Goal: Transaction & Acquisition: Book appointment/travel/reservation

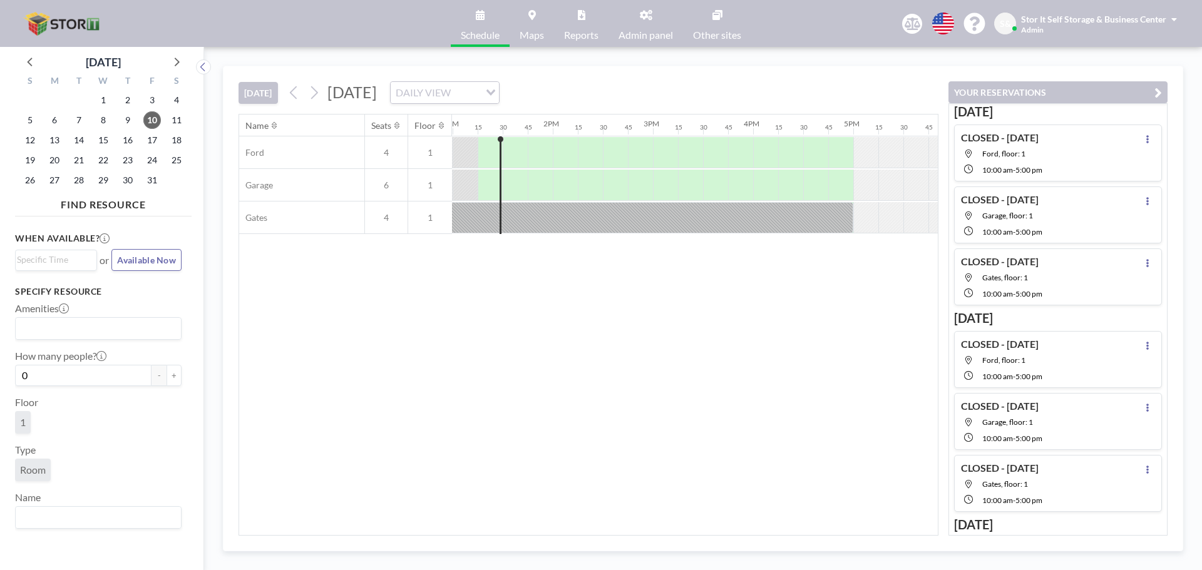
scroll to position [0, 1302]
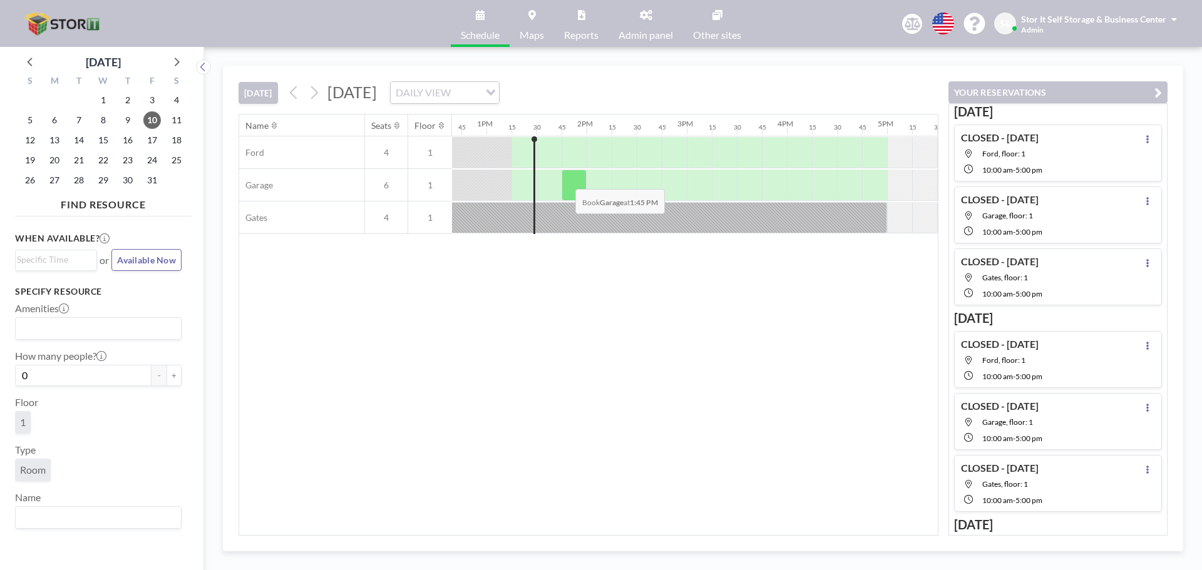
scroll to position [0, 1302]
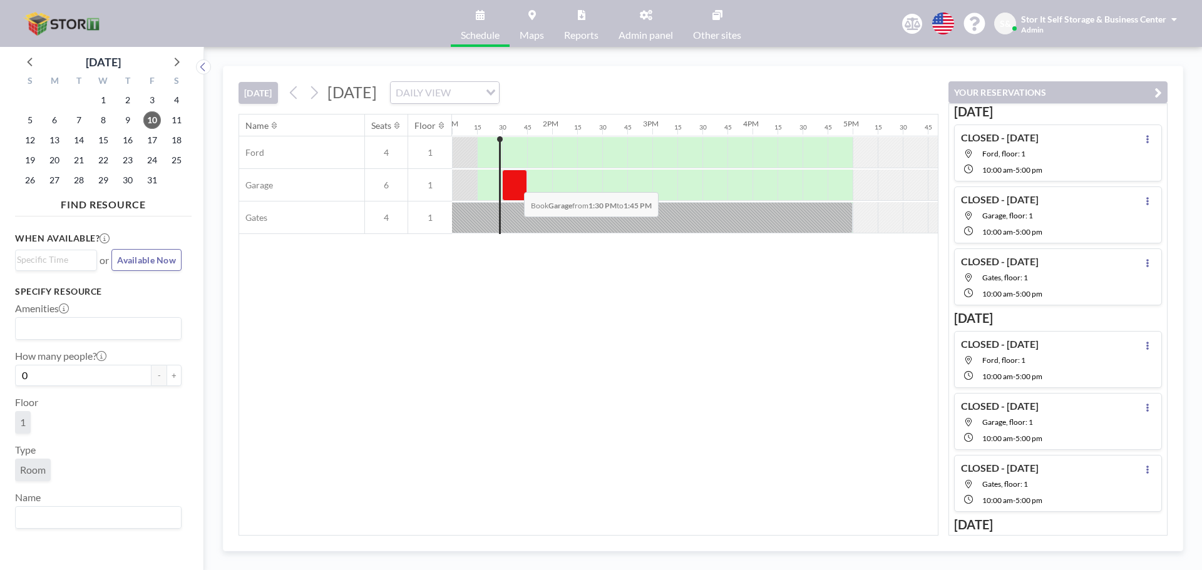
click at [514, 183] on div at bounding box center [514, 185] width 25 height 31
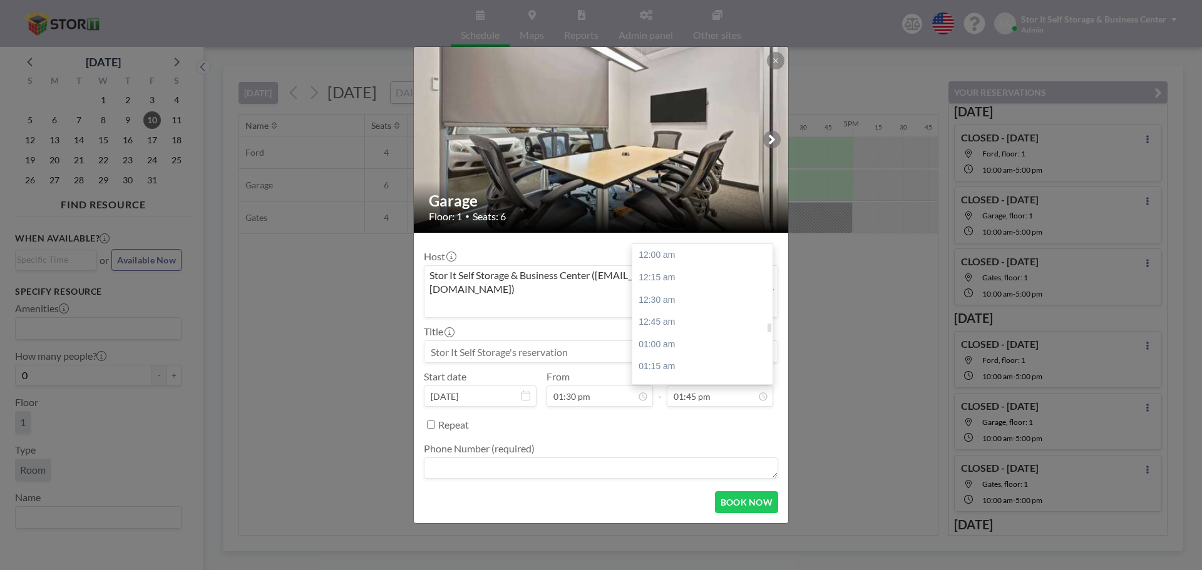
scroll to position [1226, 0]
click at [683, 311] on div "02:30 pm" at bounding box center [705, 322] width 147 height 23
type input "02:30 pm"
click at [577, 458] on textarea at bounding box center [601, 468] width 354 height 21
click at [522, 341] on input at bounding box center [601, 351] width 353 height 21
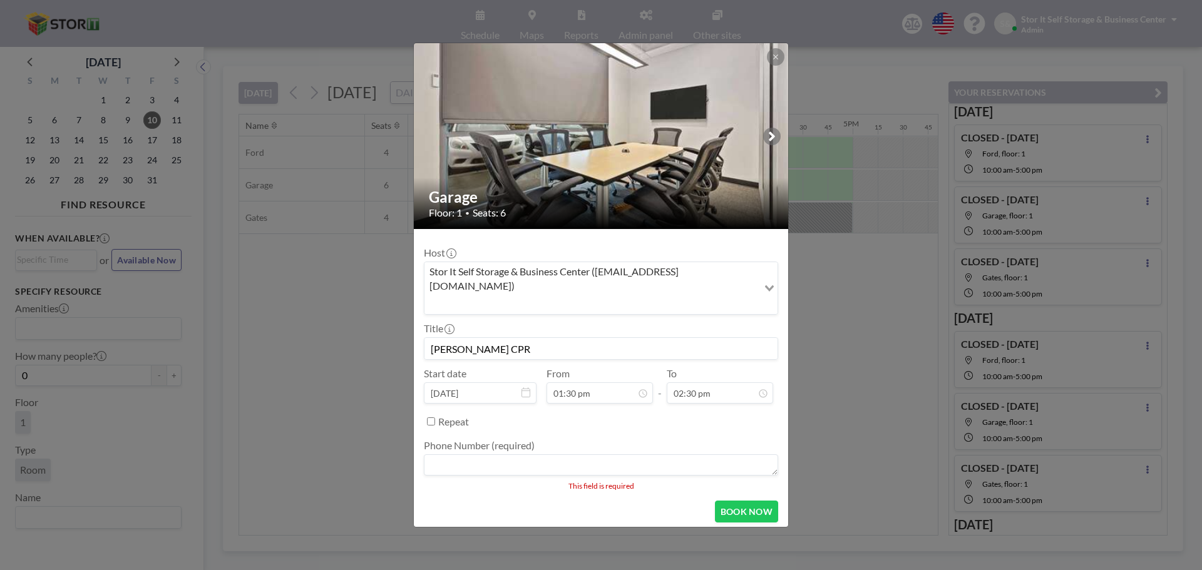
type input "[PERSON_NAME] CPR"
click at [460, 455] on textarea at bounding box center [601, 465] width 354 height 21
type textarea "N/A"
click at [748, 497] on button "BOOK NOW" at bounding box center [746, 508] width 63 height 22
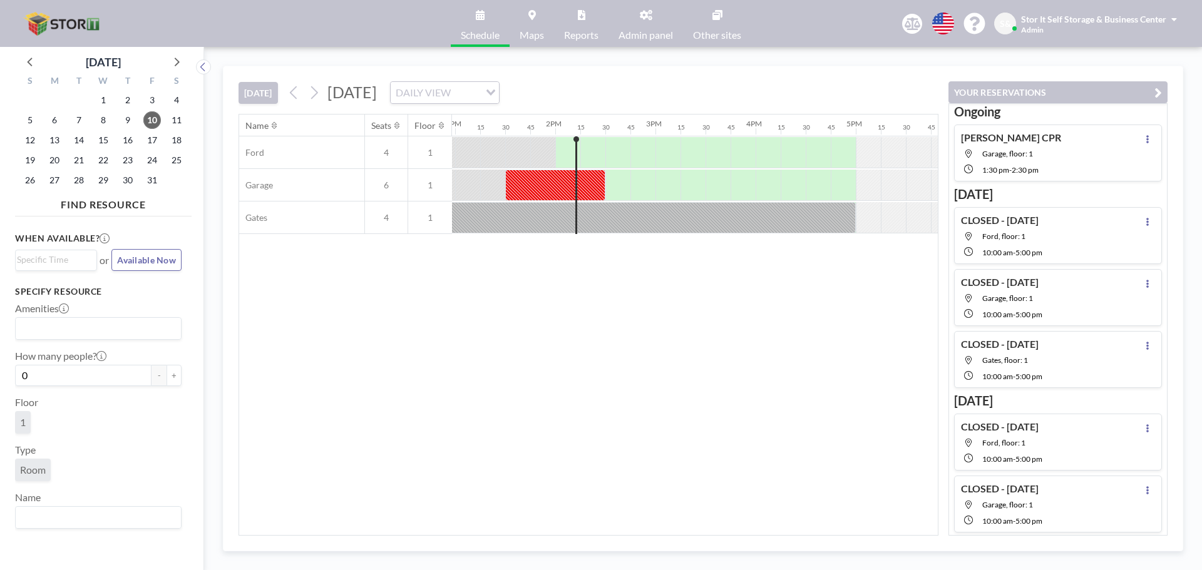
scroll to position [0, 1302]
click at [502, 322] on div "Name Seats Floor 12AM 15 30 45 1AM 15 30 45 2AM 15 30 45 3AM 15 30 45 4AM 15 30…" at bounding box center [588, 325] width 699 height 421
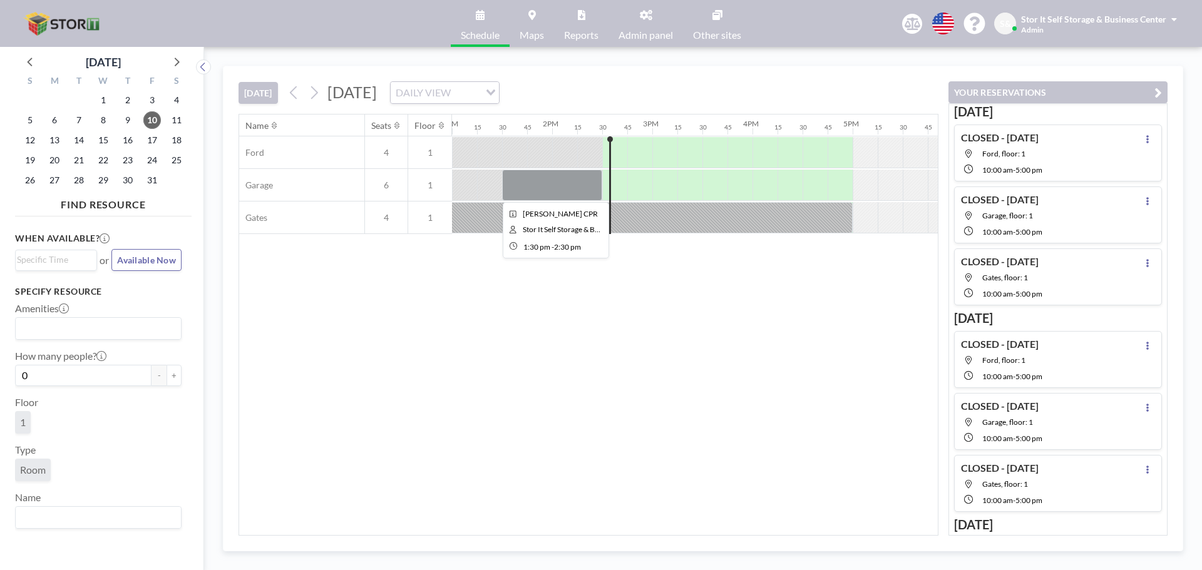
click at [570, 180] on div at bounding box center [552, 185] width 100 height 31
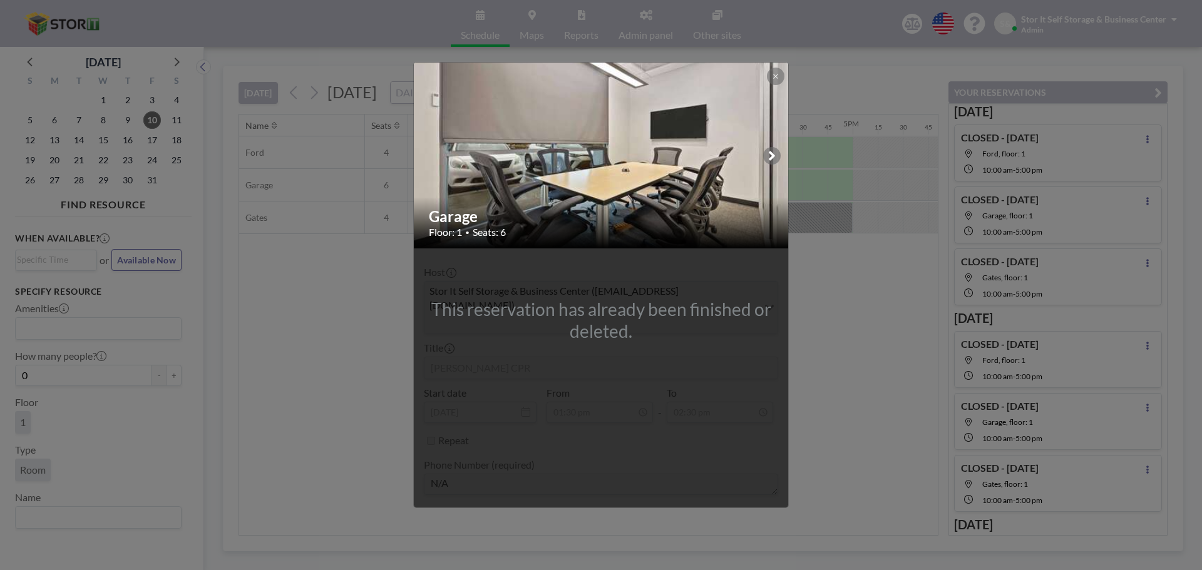
click at [816, 343] on div "Garage Floor: 1 • Seats: 6 This reservation has already been finished or delete…" at bounding box center [601, 285] width 1202 height 570
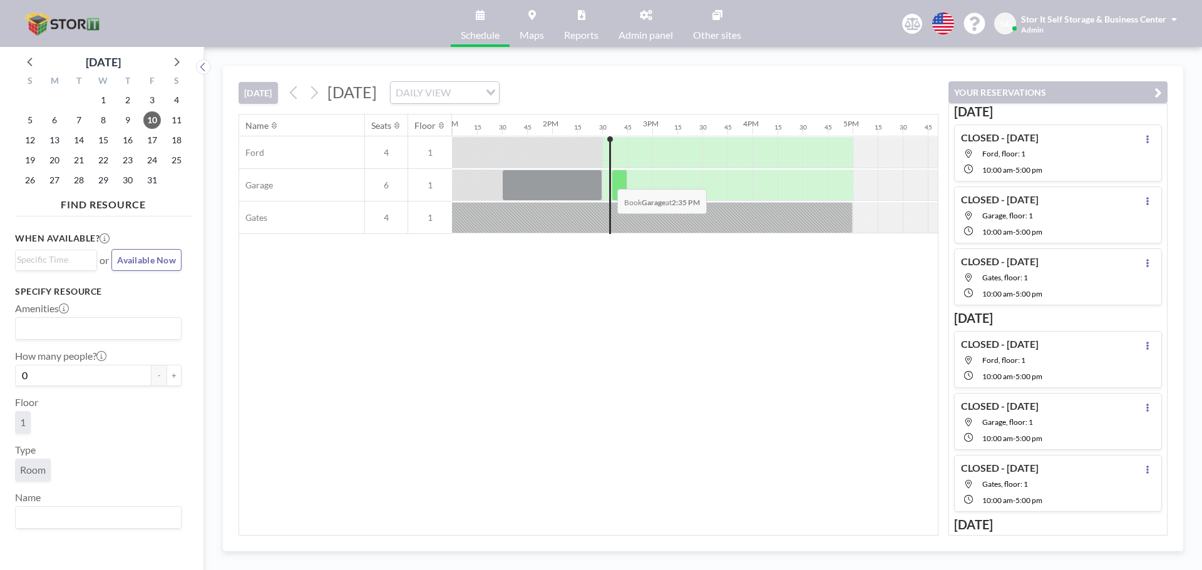
click at [606, 180] on div at bounding box center [614, 185] width 25 height 31
click at [617, 183] on div at bounding box center [620, 185] width 16 height 31
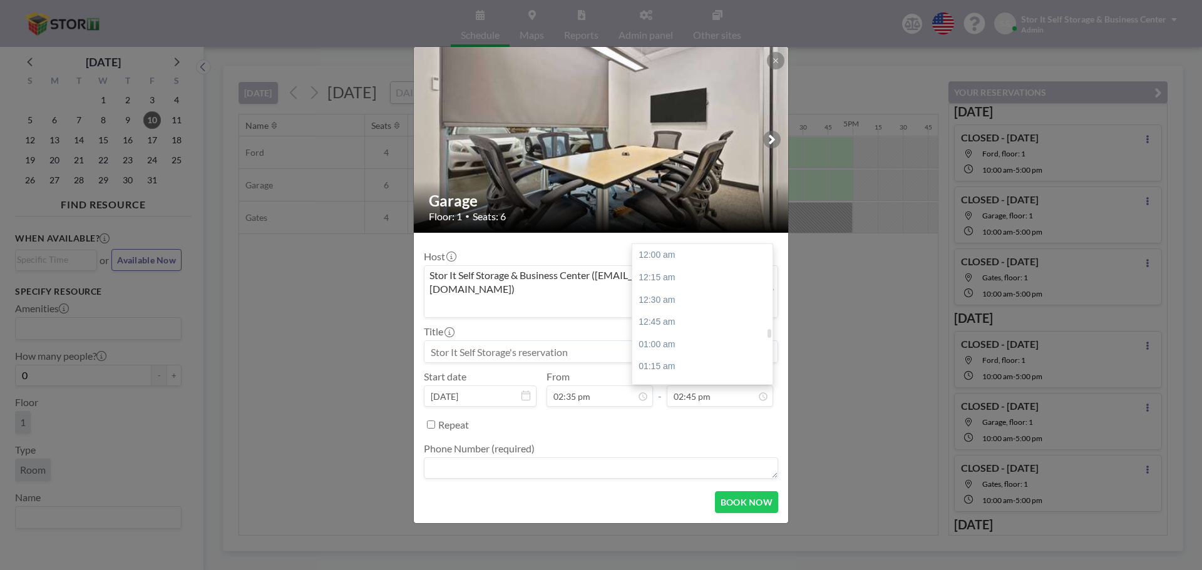
scroll to position [1315, 0]
click at [686, 356] on div "04:00 pm" at bounding box center [705, 367] width 147 height 23
type input "04:00 pm"
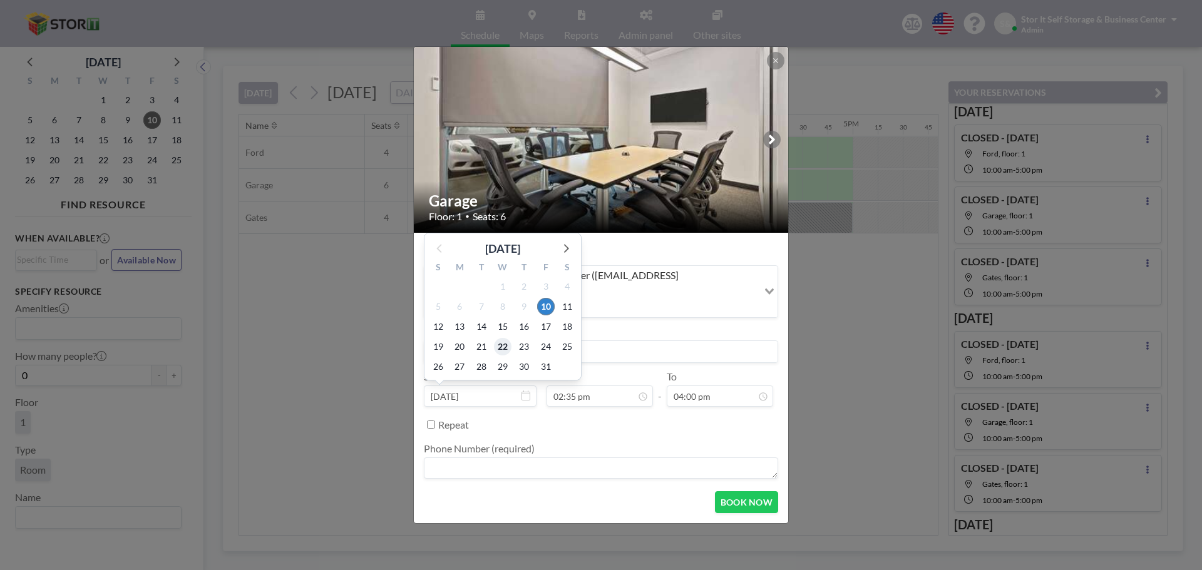
click at [502, 338] on span "22" at bounding box center [503, 347] width 18 height 18
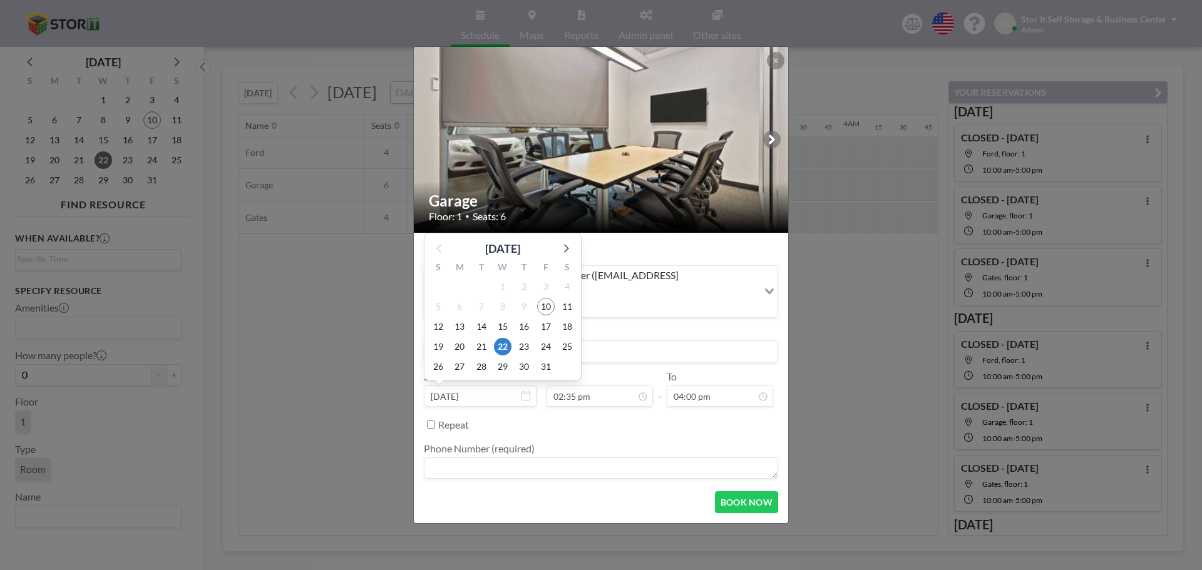
click at [493, 386] on input "[DATE]" at bounding box center [480, 396] width 113 height 21
click at [554, 298] on span "10" at bounding box center [546, 307] width 18 height 18
type input "[DATE]"
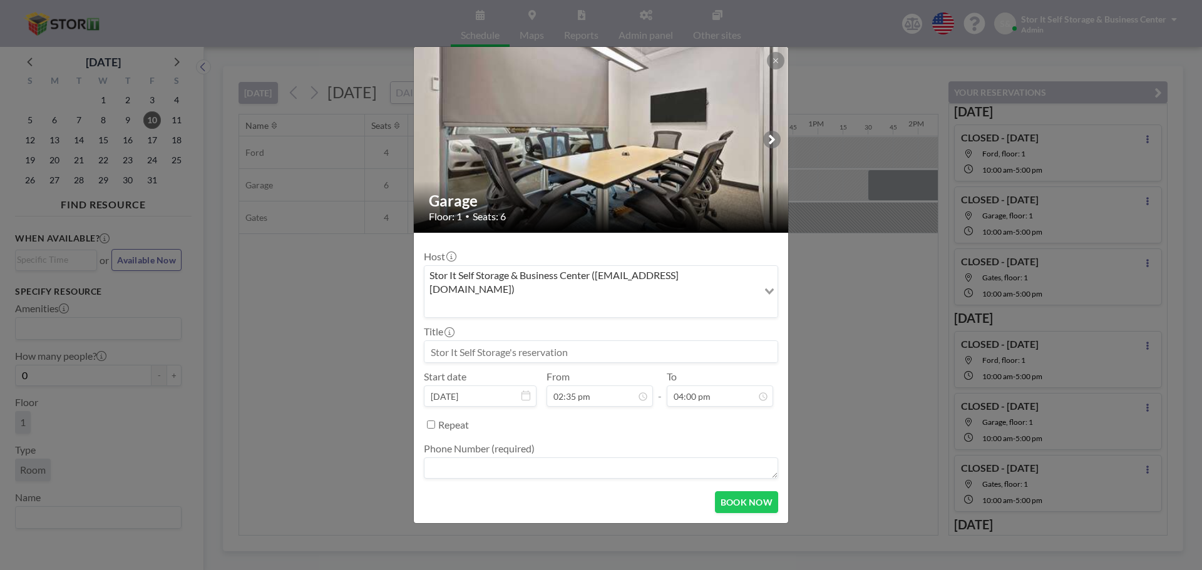
click at [532, 341] on input at bounding box center [601, 351] width 353 height 21
type input "s"
type input "[PERSON_NAME] CPR"
click at [468, 460] on textarea at bounding box center [601, 468] width 354 height 21
type textarea "S"
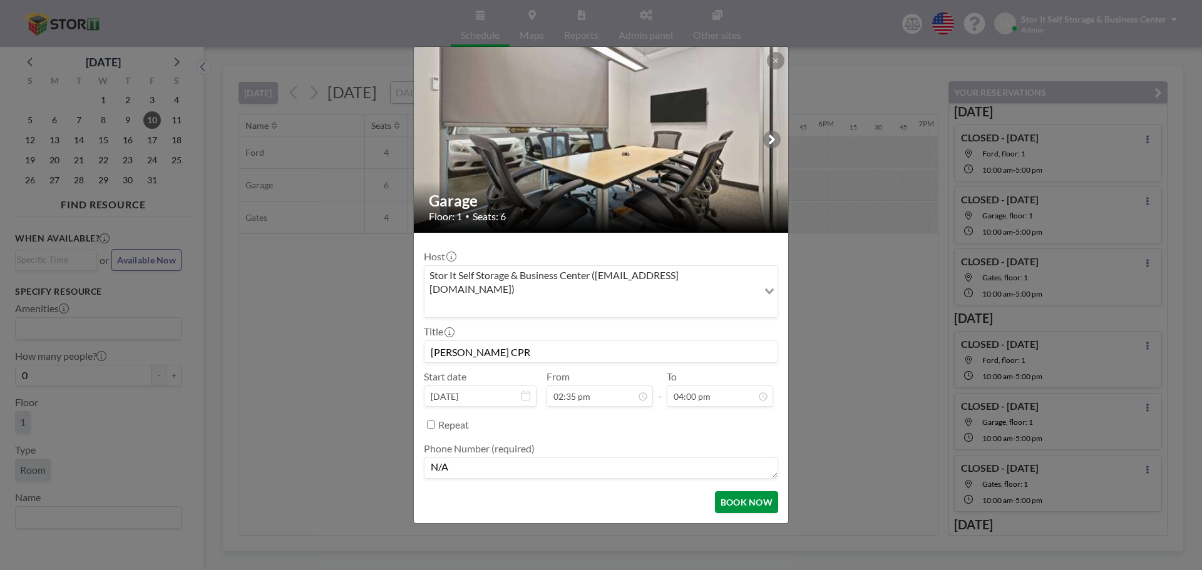
type textarea "N/A"
click at [741, 492] on button "BOOK NOW" at bounding box center [746, 503] width 63 height 22
